Goal: Task Accomplishment & Management: Manage account settings

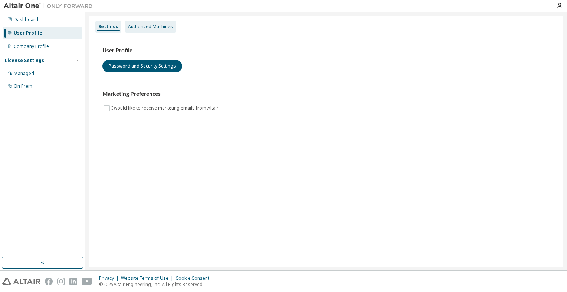
click at [148, 26] on div "Authorized Machines" at bounding box center [150, 27] width 45 height 6
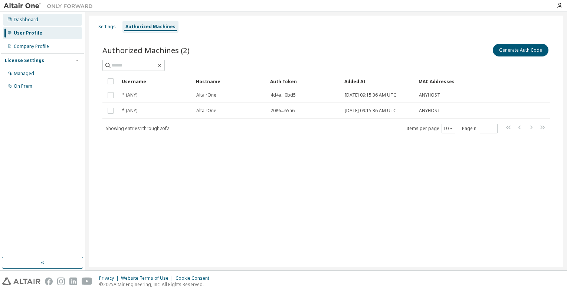
click at [27, 19] on div "Dashboard" at bounding box center [26, 20] width 24 height 6
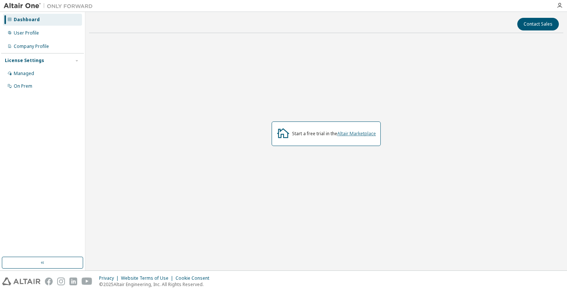
click at [351, 136] on link "Altair Marketplace" at bounding box center [356, 133] width 39 height 6
click at [281, 136] on icon at bounding box center [283, 133] width 12 height 10
click at [59, 263] on button "button" at bounding box center [42, 262] width 81 height 12
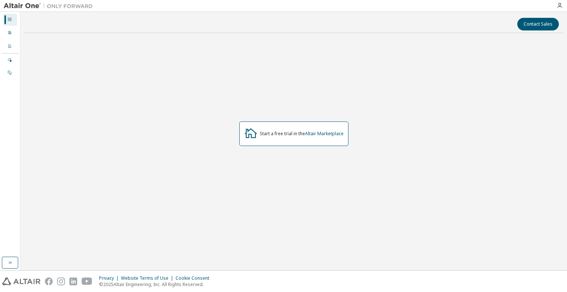
click at [14, 20] on div "Dashboard" at bounding box center [10, 20] width 14 height 12
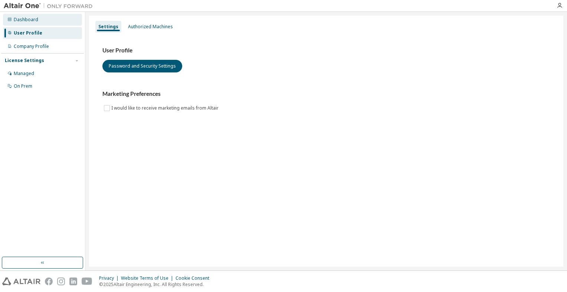
click at [18, 23] on div "Dashboard" at bounding box center [42, 20] width 79 height 12
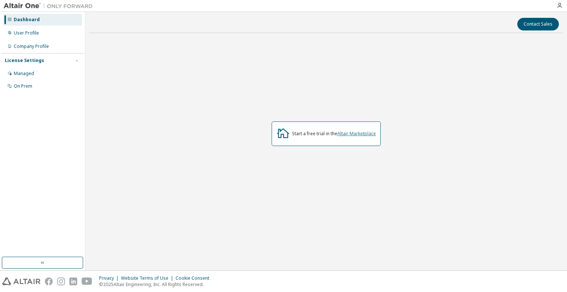
click at [359, 135] on link "Altair Marketplace" at bounding box center [356, 133] width 39 height 6
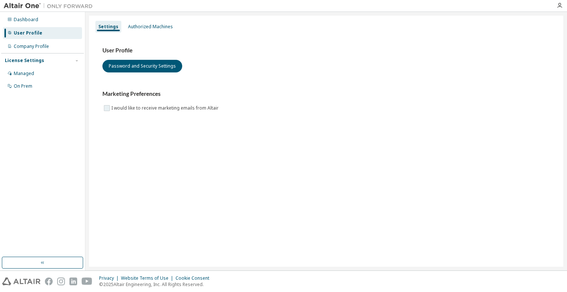
click at [168, 106] on label "I would like to receive marketing emails from Altair" at bounding box center [165, 108] width 109 height 9
click at [245, 160] on div "Settings Authorized Machines User Profile Password and Security Settings Market…" at bounding box center [326, 141] width 474 height 251
click at [140, 61] on button "Password and Security Settings" at bounding box center [142, 66] width 80 height 13
click at [19, 20] on div "Dashboard" at bounding box center [26, 20] width 24 height 6
click at [79, 60] on span "button" at bounding box center [77, 61] width 6 height 6
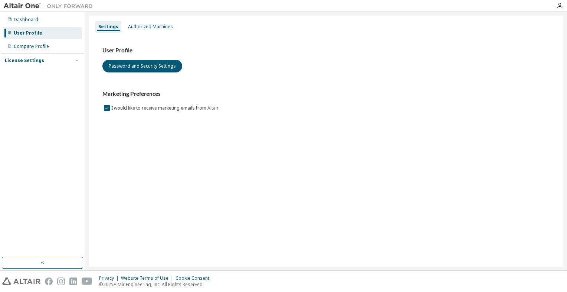
click at [396, 22] on div "Settings Authorized Machines" at bounding box center [326, 26] width 465 height 13
